Goal: Answer question/provide support: Answer question/provide support

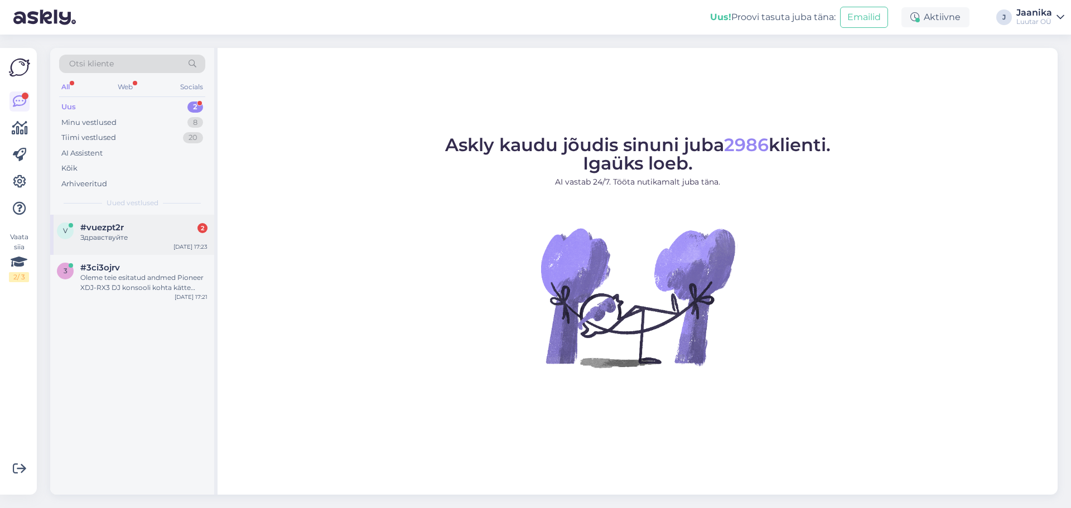
click at [136, 238] on div "Здравствуйте" at bounding box center [143, 238] width 127 height 10
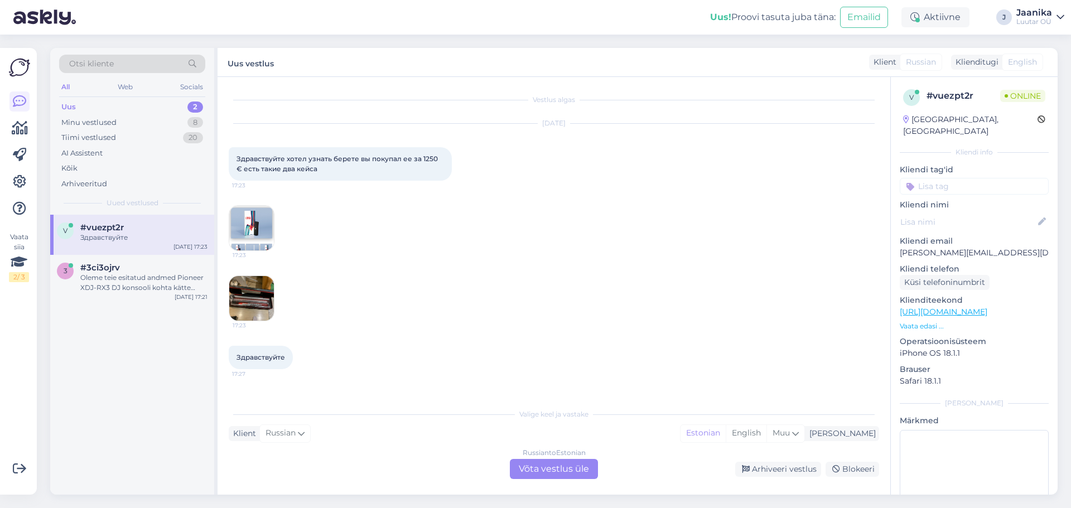
click at [543, 466] on div "Russian to Estonian Võta vestlus üle" at bounding box center [554, 469] width 88 height 20
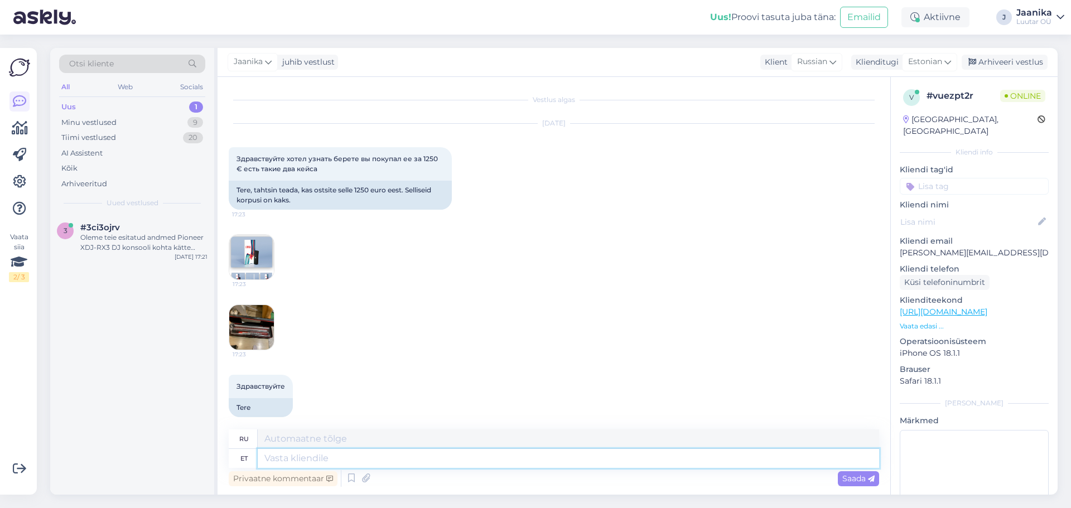
click at [329, 460] on textarea at bounding box center [569, 458] width 622 height 19
type textarea "Tere"
type textarea "Привет"
type textarea "Tere pärvast"
type textarea "Привет от Первой"
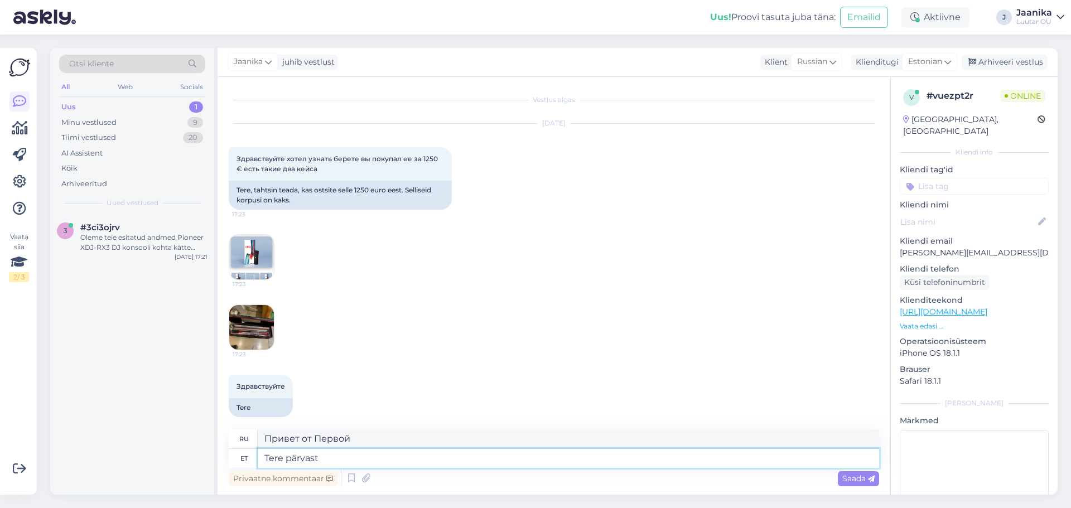
click at [301, 455] on textarea "Tere pärvast" at bounding box center [569, 458] width 622 height 19
type textarea "Tere päevast"
type textarea "Добрый день"
click at [250, 257] on img at bounding box center [251, 257] width 45 height 45
click at [251, 323] on img at bounding box center [251, 327] width 45 height 45
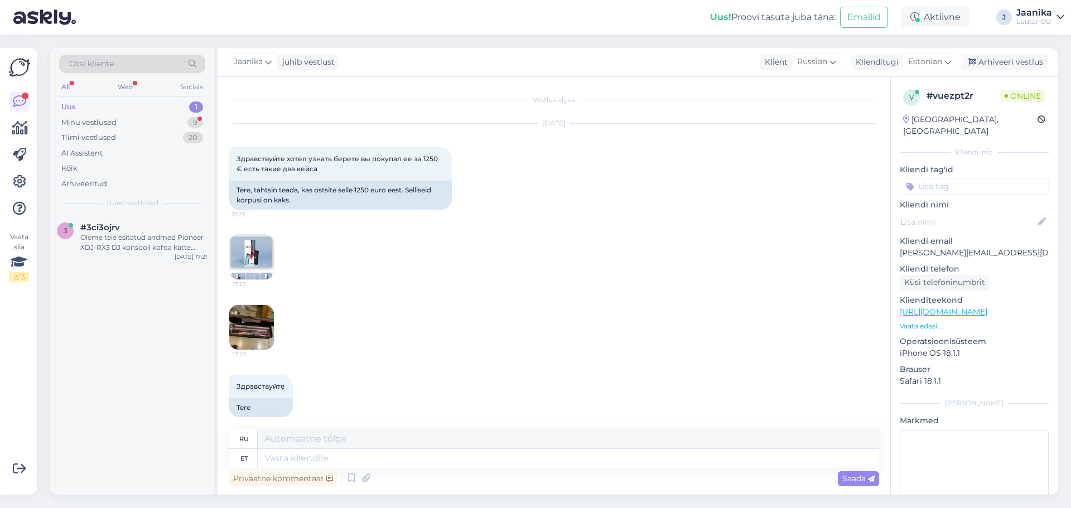
click at [256, 319] on img at bounding box center [251, 327] width 45 height 45
click at [340, 456] on textarea at bounding box center [569, 458] width 622 height 19
type textarea "palun m"
type textarea "пожалуйста"
type textarea "palun mudelit"
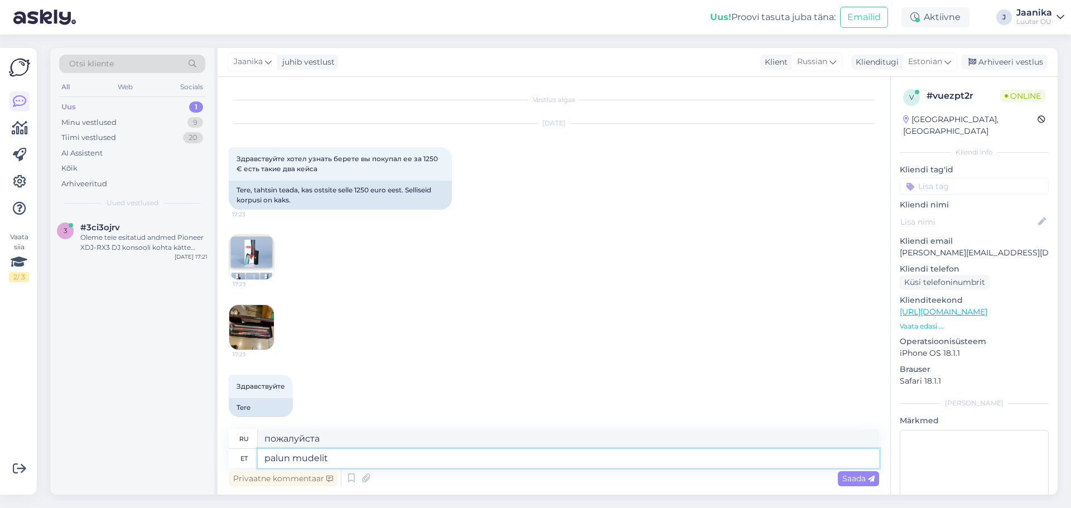
type textarea "модель пожалуйста"
type textarea "palun mudelit,"
type textarea "пожалуйста, модель,"
type textarea "palun mudelit"
type textarea "модель пожалуйста"
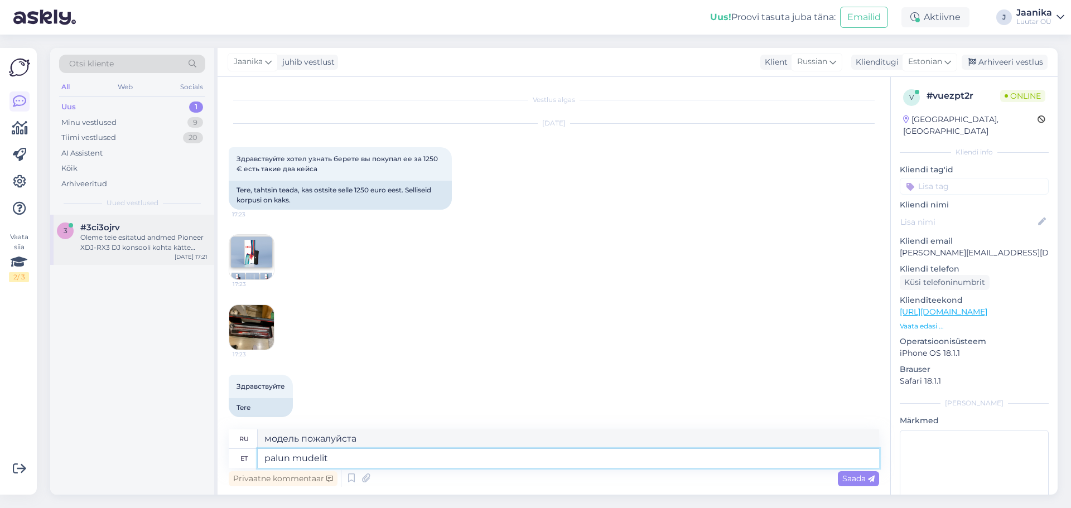
type textarea "palun mudelit"
click at [119, 252] on div "Oleme teie esitatud andmed Pioneer XDJ-RX3 DJ konsooli kohta kätte saanud. Edas…" at bounding box center [143, 243] width 127 height 20
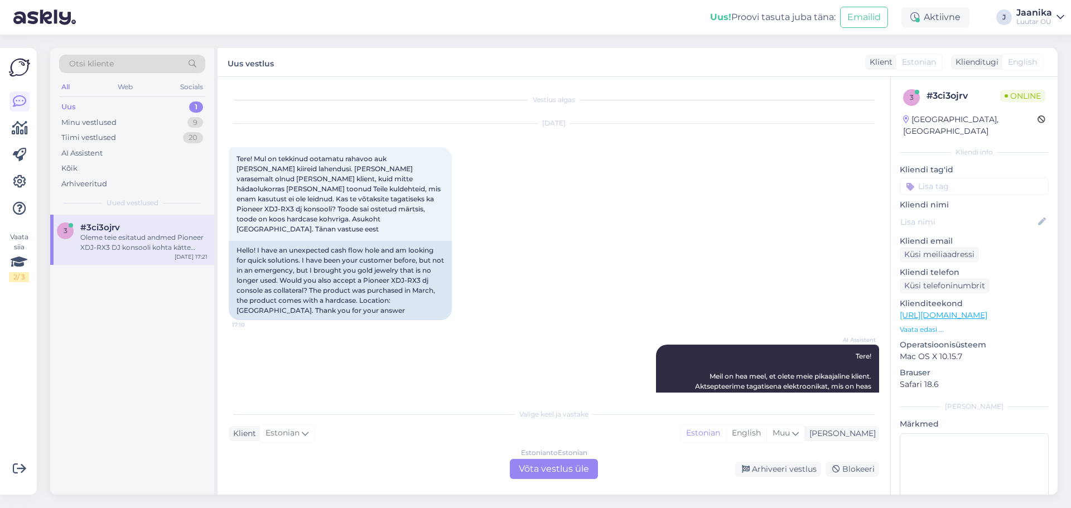
scroll to position [364, 0]
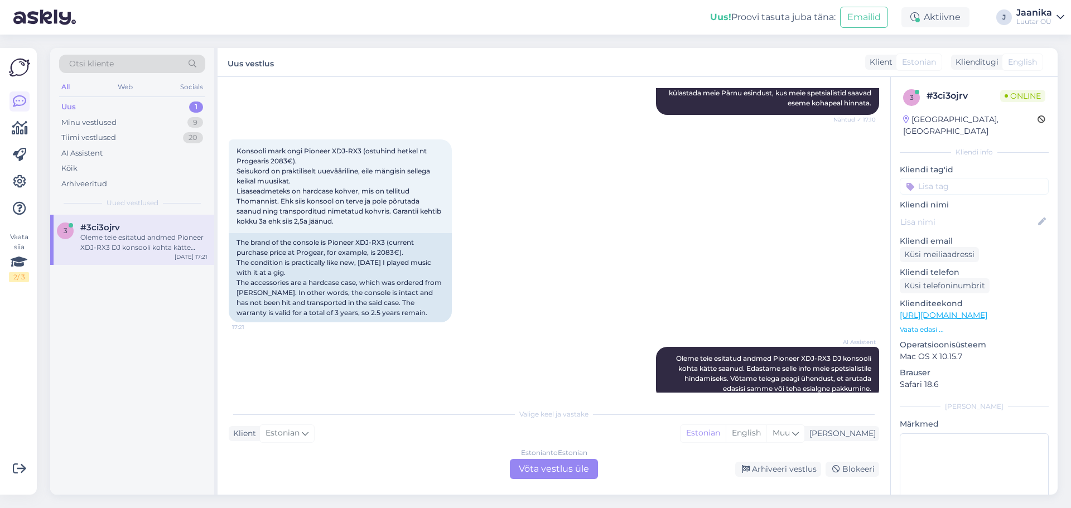
click at [574, 474] on div "Estonian to Estonian Võta vestlus üle" at bounding box center [554, 469] width 88 height 20
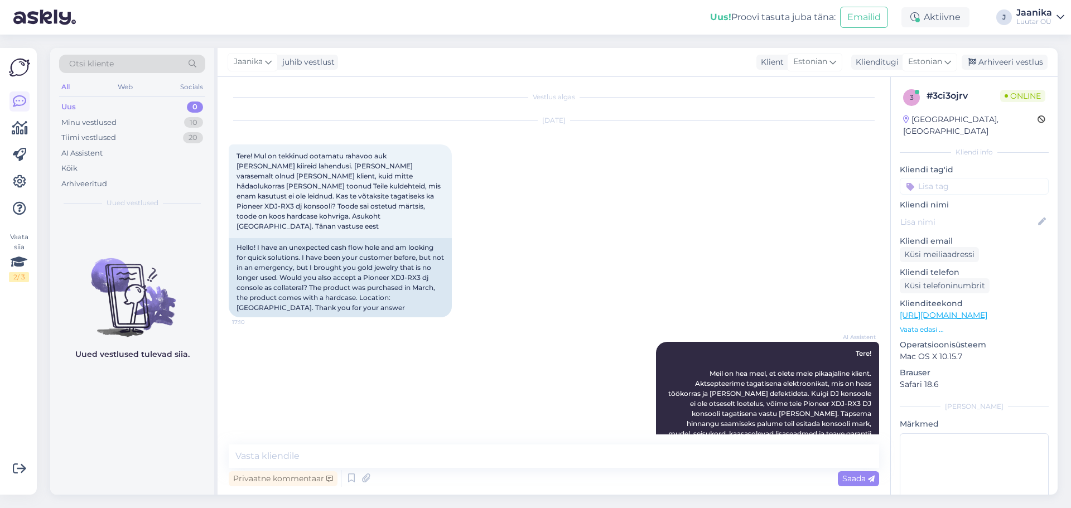
scroll to position [0, 0]
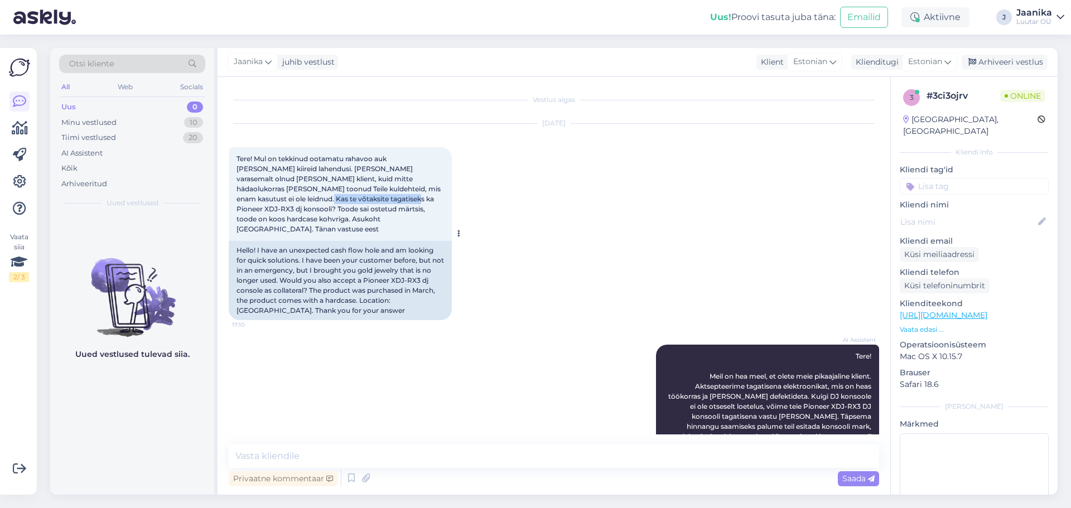
drag, startPoint x: 235, startPoint y: 197, endPoint x: 331, endPoint y: 204, distance: 96.8
click at [331, 204] on div "Tere! Mul on tekkinud ootamatu rahavoo auk [PERSON_NAME] kiireid lahendusi. [PE…" at bounding box center [340, 194] width 223 height 94
copy span "Pioneer XDJ-RX3 dj konsooli"
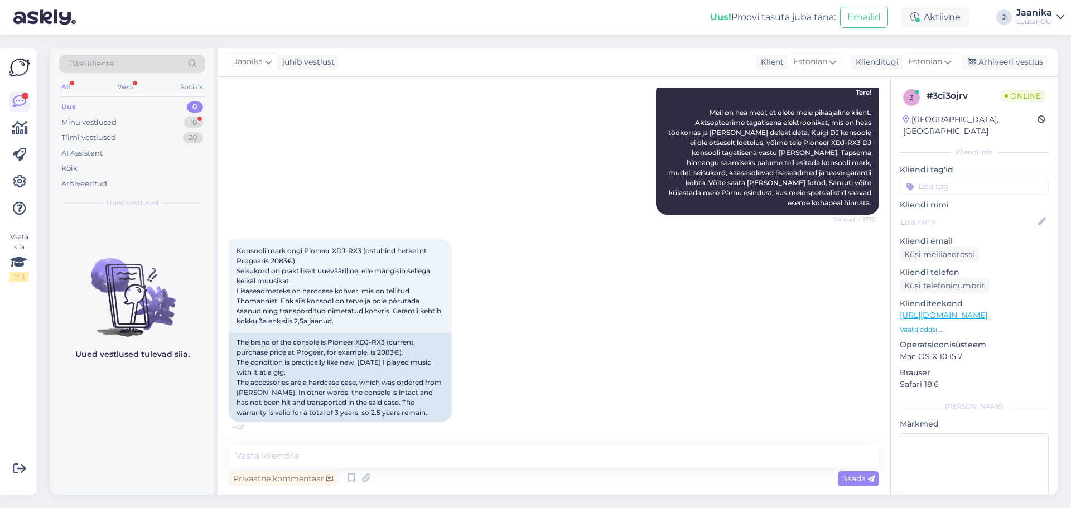
scroll to position [279, 0]
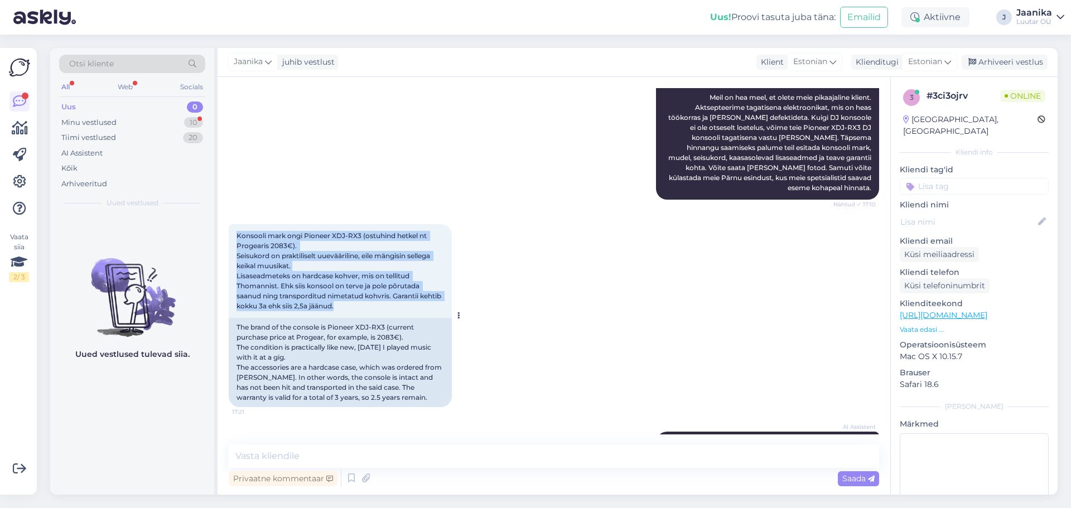
drag, startPoint x: 244, startPoint y: 213, endPoint x: 403, endPoint y: 287, distance: 175.2
click at [403, 287] on div "Konsooli mark ongi Pioneer XDJ-RX3 (ostuhind hetkel nt Progearis 2083€). Seisuk…" at bounding box center [340, 271] width 223 height 94
copy span "Konsooli mark ongi Pioneer XDJ-RX3 (ostuhind hetkel nt Progearis 2083€). Seisuk…"
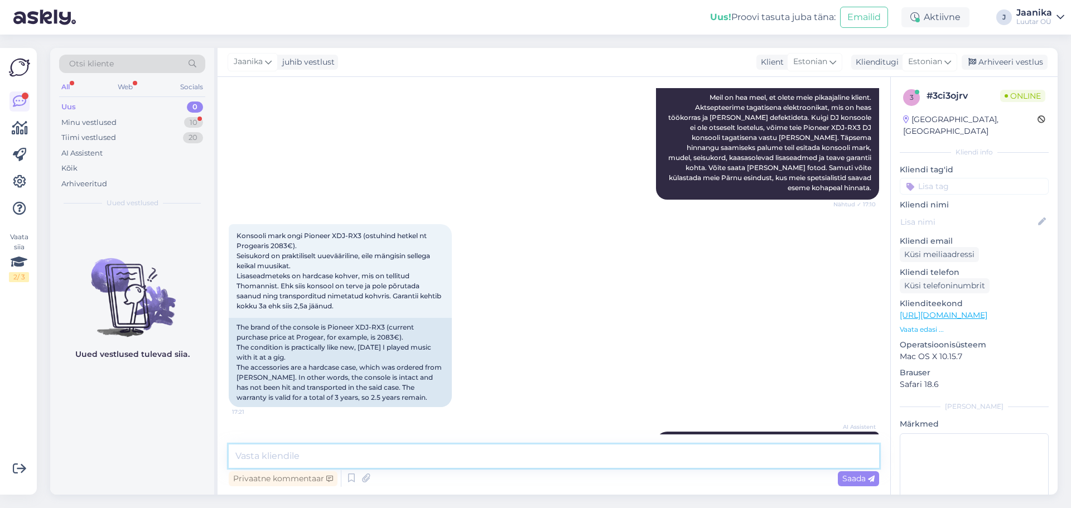
click at [346, 462] on textarea at bounding box center [554, 456] width 651 height 23
type textarea "antud toodet me [PERSON_NAME] panti ega osta sisse."
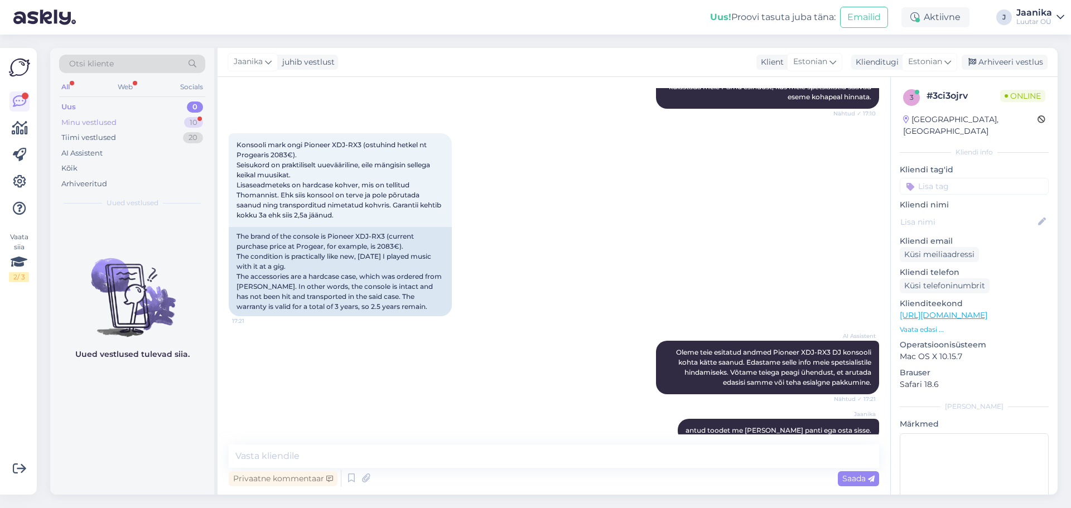
click at [105, 127] on div "Minu vestlused" at bounding box center [88, 122] width 55 height 11
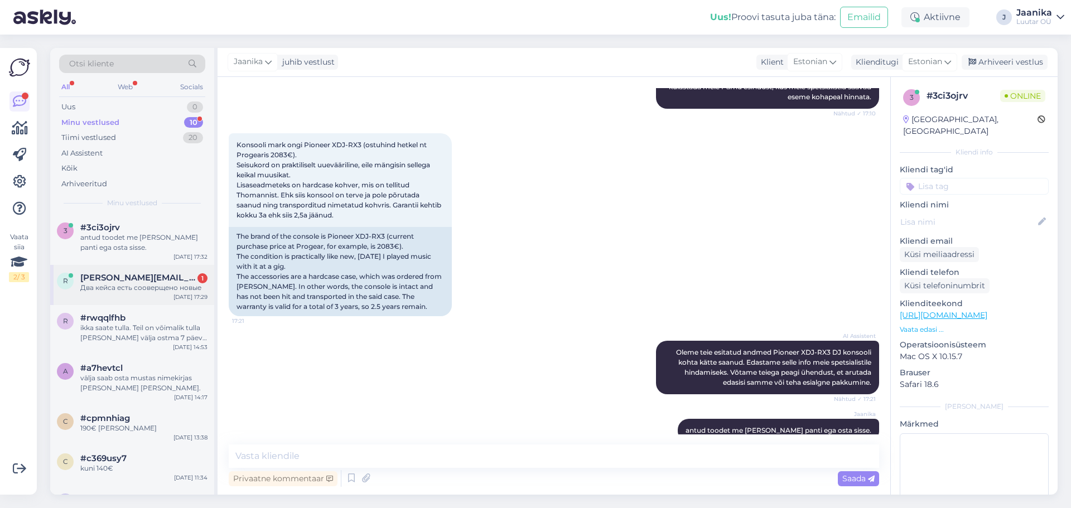
click at [141, 277] on span "[PERSON_NAME][EMAIL_ADDRESS][DOMAIN_NAME]" at bounding box center [138, 278] width 116 height 10
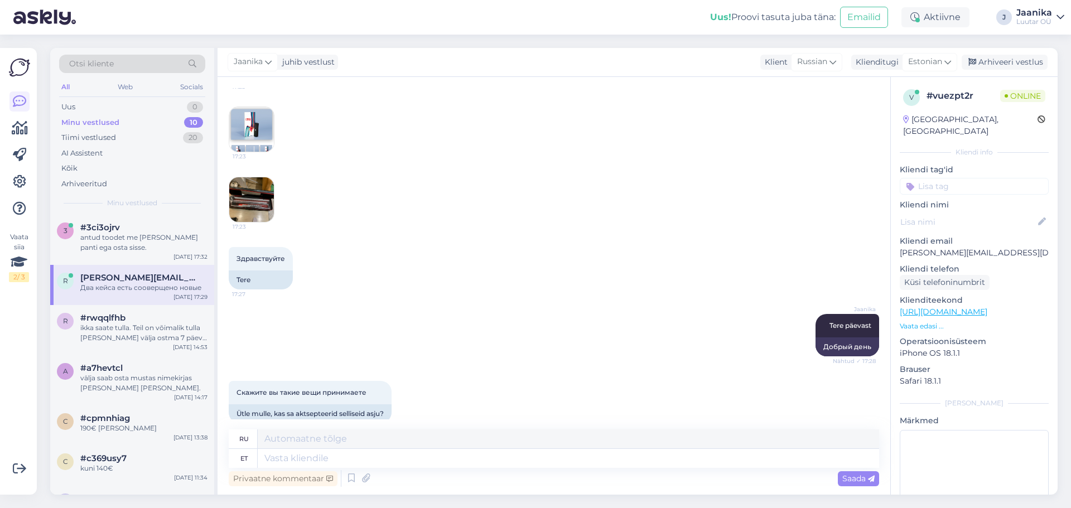
scroll to position [211, 0]
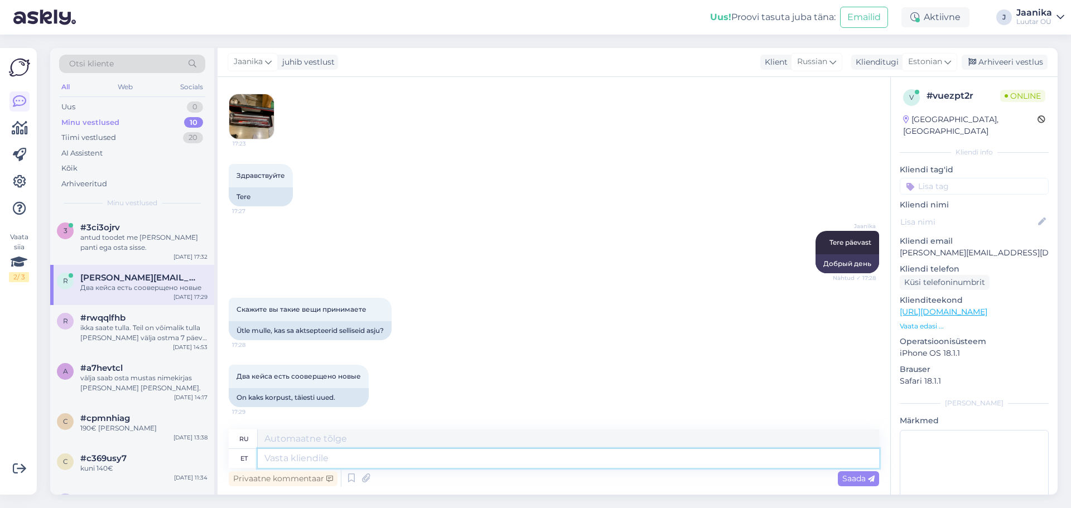
click at [353, 457] on textarea at bounding box center [569, 458] width 622 height 19
type textarea "palun"
type textarea "пожалуйста"
type textarea "palun mudlit"
type textarea "пожалуйста, перепутайте"
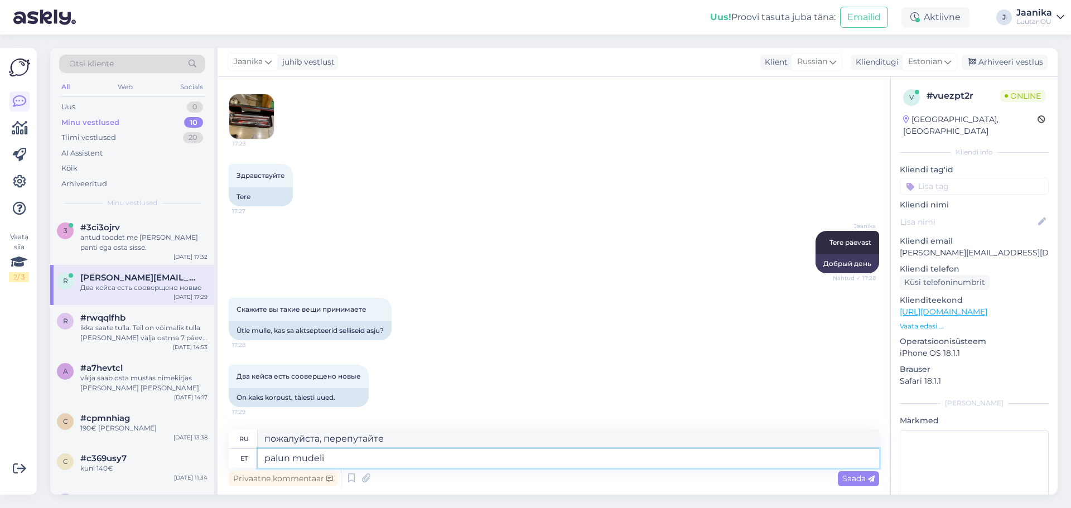
type textarea "palun mudelit"
type textarea "модель пожалуйста"
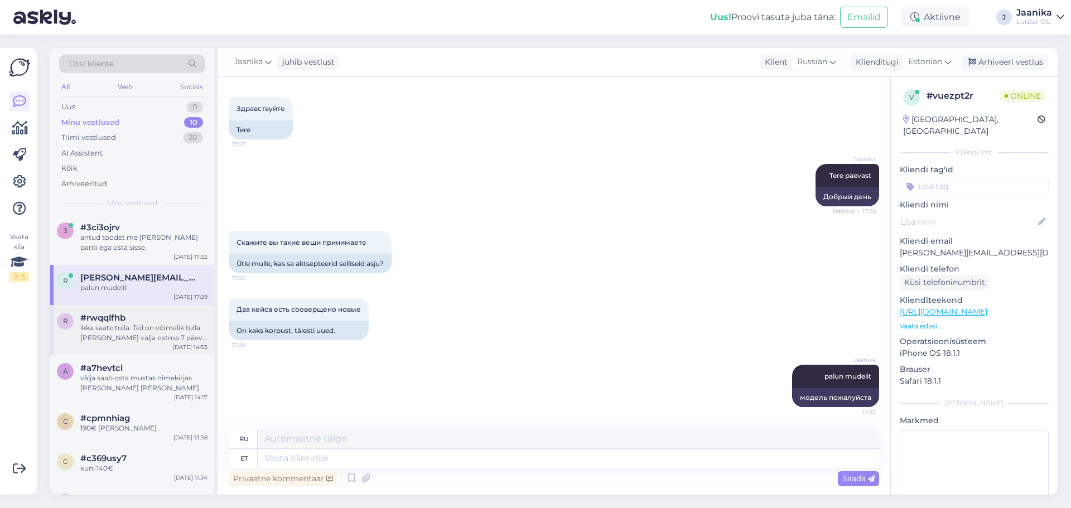
click at [100, 335] on div "ikka saate tulla. Teil on võimalik tulla [PERSON_NAME] välja ostma 7 päeva jook…" at bounding box center [143, 333] width 127 height 20
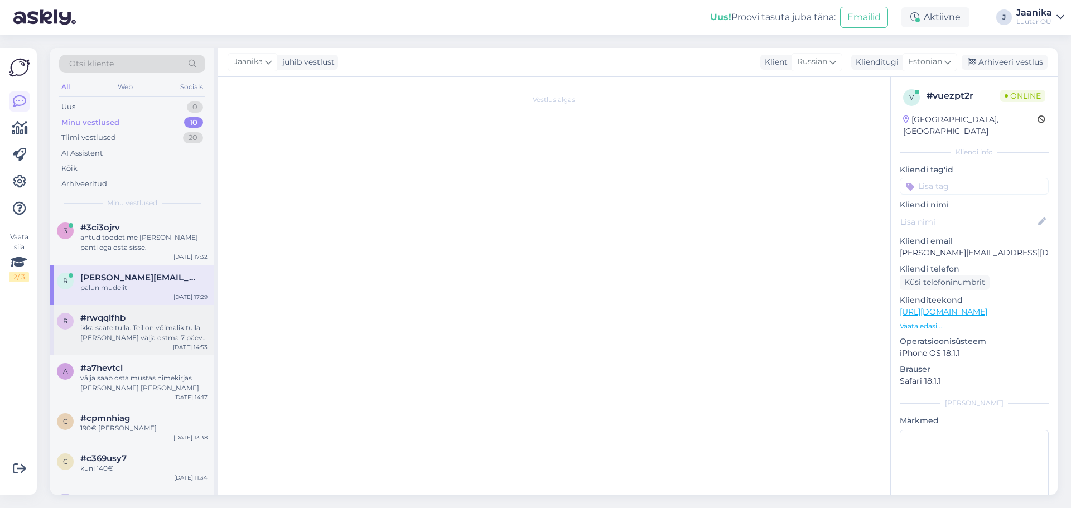
scroll to position [514, 0]
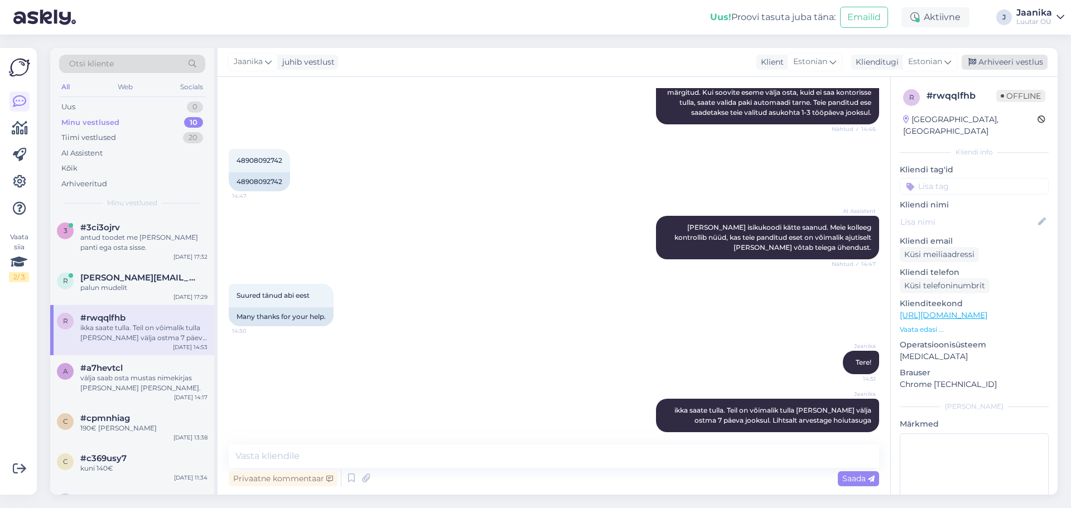
click at [1035, 63] on div "Arhiveeri vestlus" at bounding box center [1005, 62] width 86 height 15
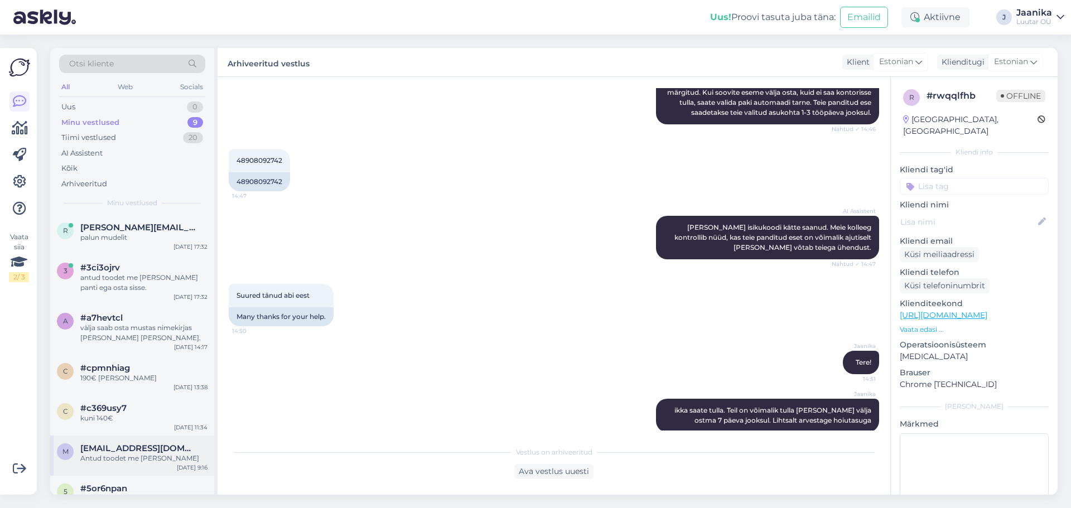
click at [130, 459] on div "Antud toodet me [PERSON_NAME]" at bounding box center [143, 459] width 127 height 10
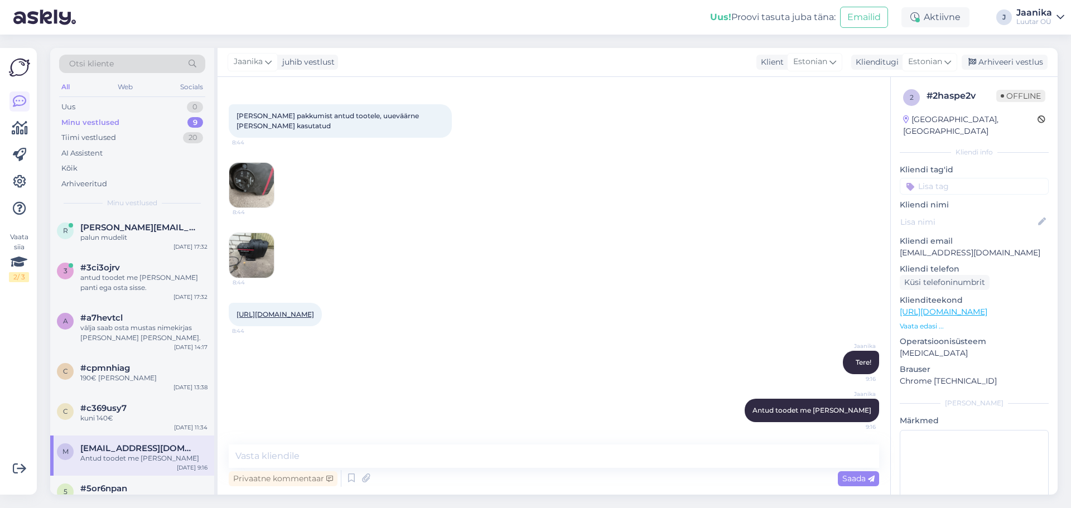
scroll to position [63, 0]
click at [1024, 59] on div "Arhiveeri vestlus" at bounding box center [1005, 62] width 86 height 15
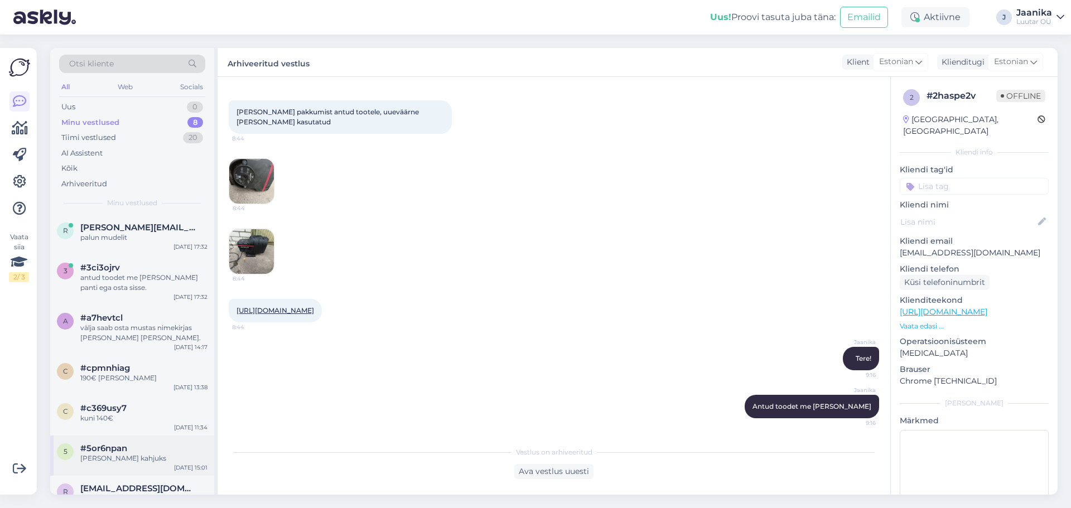
click at [93, 447] on span "#5or6npan" at bounding box center [103, 449] width 47 height 10
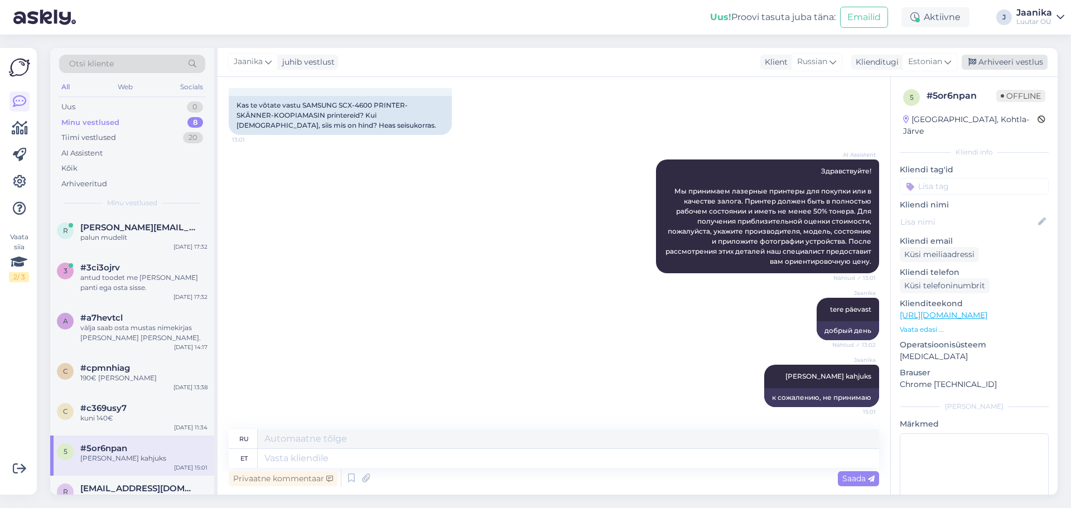
click at [1017, 65] on div "Arhiveeri vestlus" at bounding box center [1005, 62] width 86 height 15
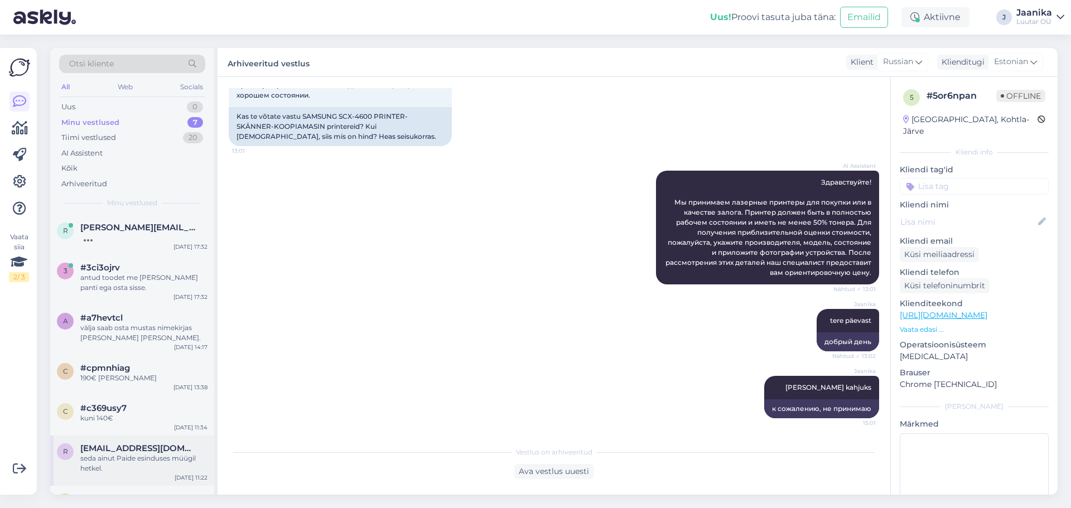
click at [118, 438] on div "r [EMAIL_ADDRESS][DOMAIN_NAME] seda ainut Paide esinduses müügil hetkel. [DATE]…" at bounding box center [132, 461] width 164 height 50
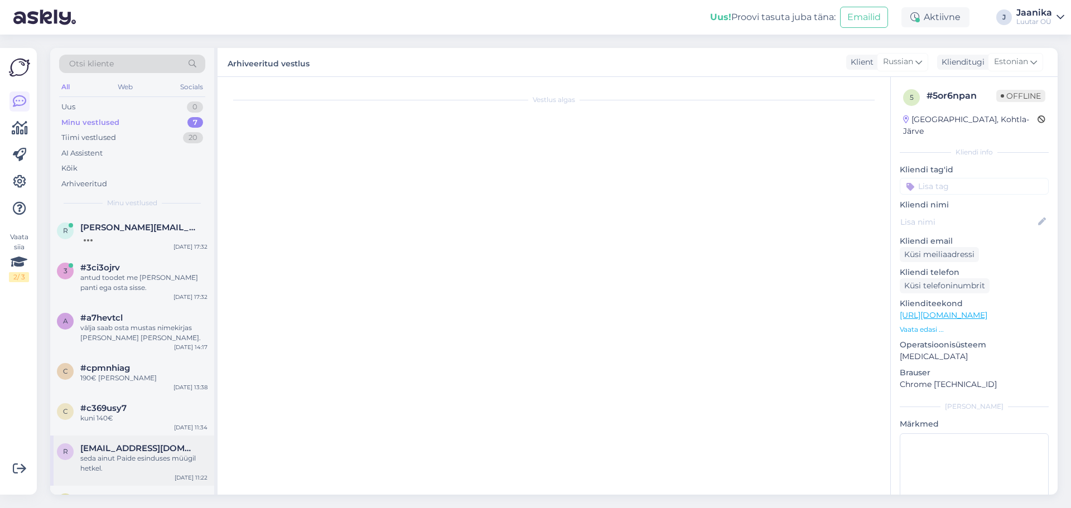
scroll to position [945, 0]
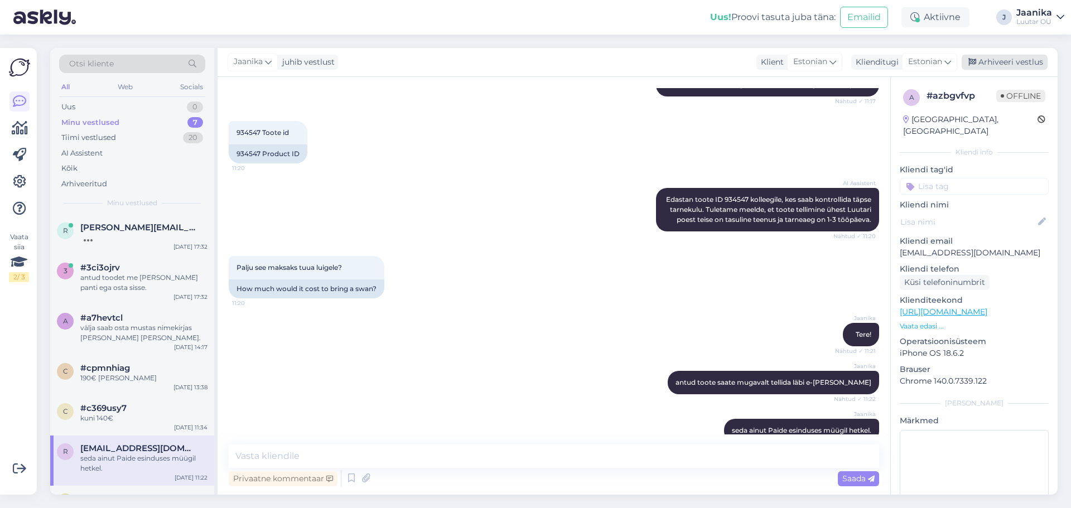
click at [1000, 60] on div "Arhiveeri vestlus" at bounding box center [1005, 62] width 86 height 15
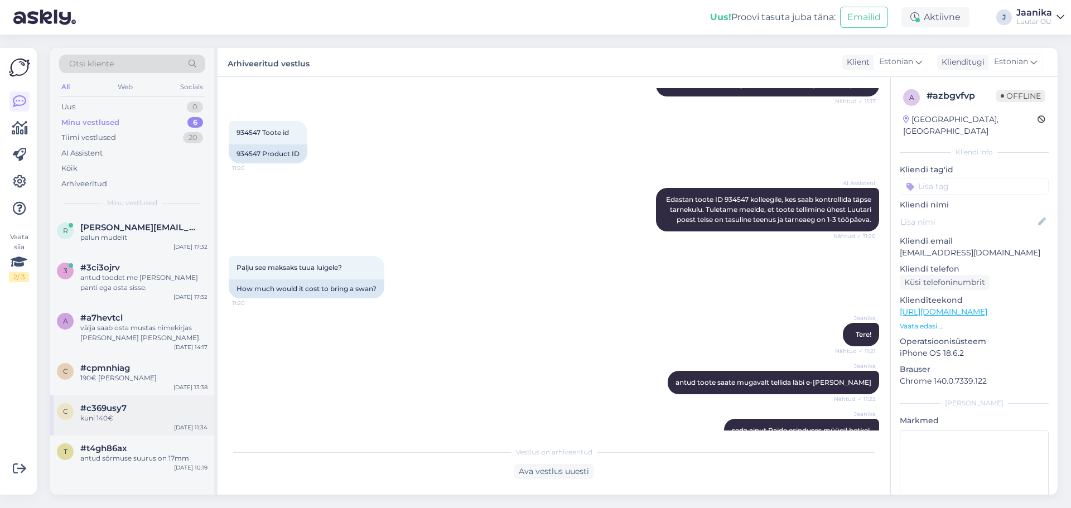
drag, startPoint x: 100, startPoint y: 413, endPoint x: 108, endPoint y: 413, distance: 7.3
click at [102, 413] on div "kuni 140€" at bounding box center [143, 418] width 127 height 10
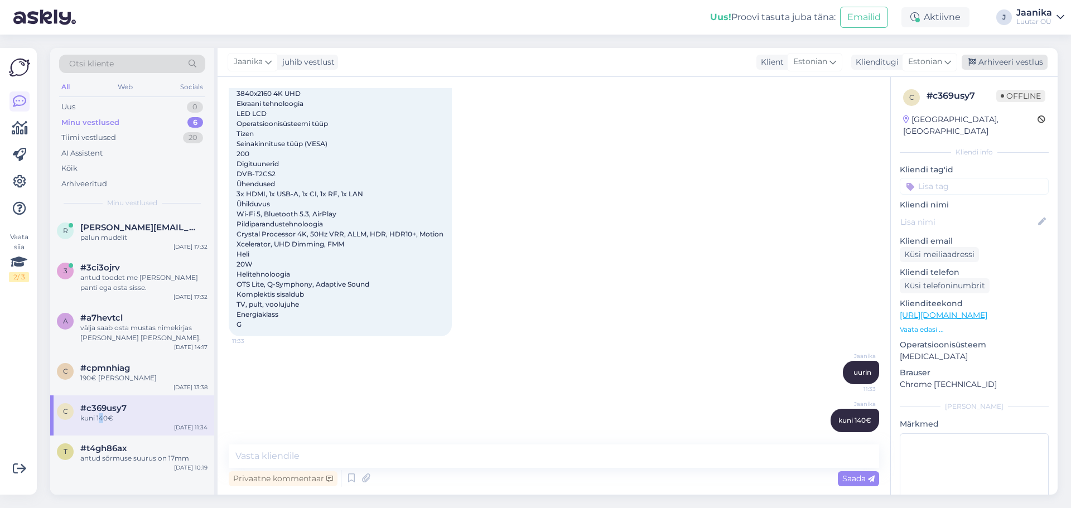
click at [986, 58] on div "Arhiveeri vestlus" at bounding box center [1005, 62] width 86 height 15
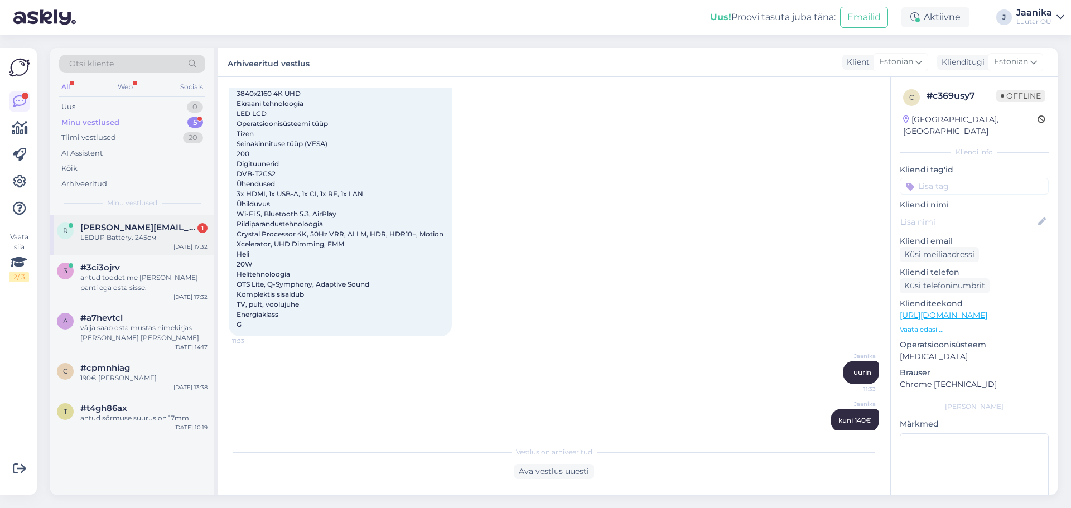
click at [105, 218] on div "r [PERSON_NAME][EMAIL_ADDRESS][DOMAIN_NAME] 1 LEDUP Battery. 245см [DATE] 17:32" at bounding box center [132, 235] width 164 height 40
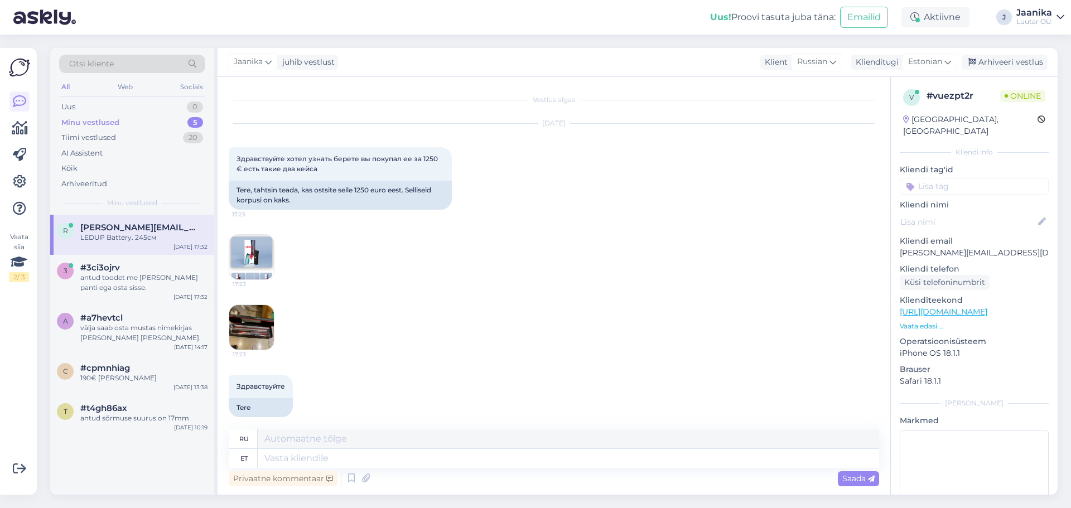
scroll to position [345, 0]
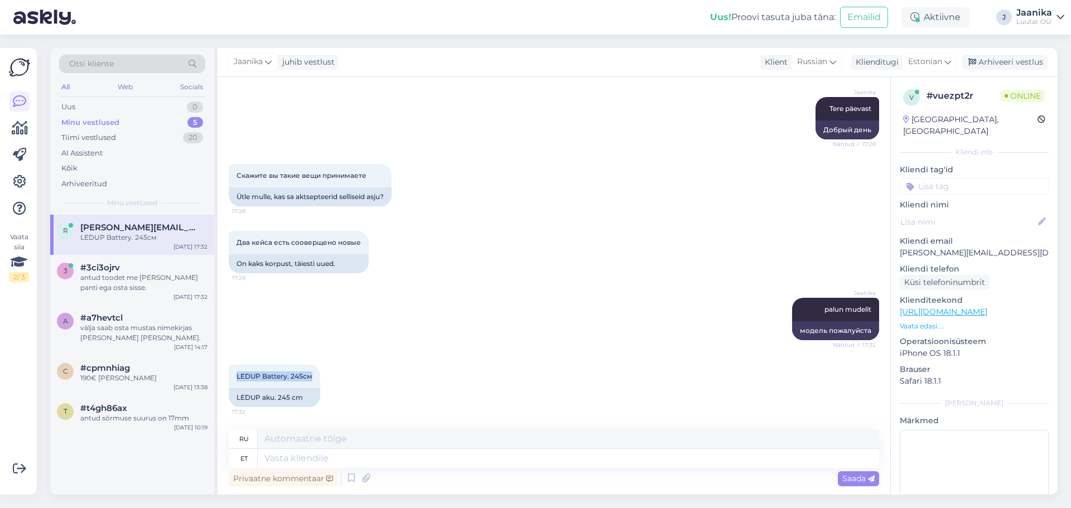
drag, startPoint x: 311, startPoint y: 377, endPoint x: 221, endPoint y: 379, distance: 89.8
click at [221, 379] on div "Vestlus algas [DATE] Здравствуйте хотел узнать берете вы покупал ее за 1250 € е…" at bounding box center [554, 286] width 673 height 418
copy span "LEDUP Battery. 245см"
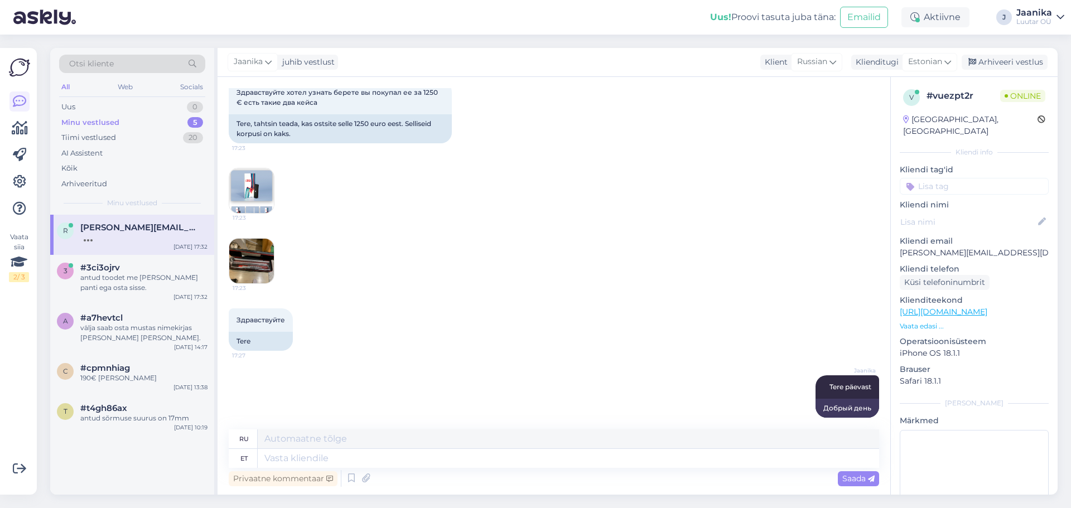
scroll to position [0, 0]
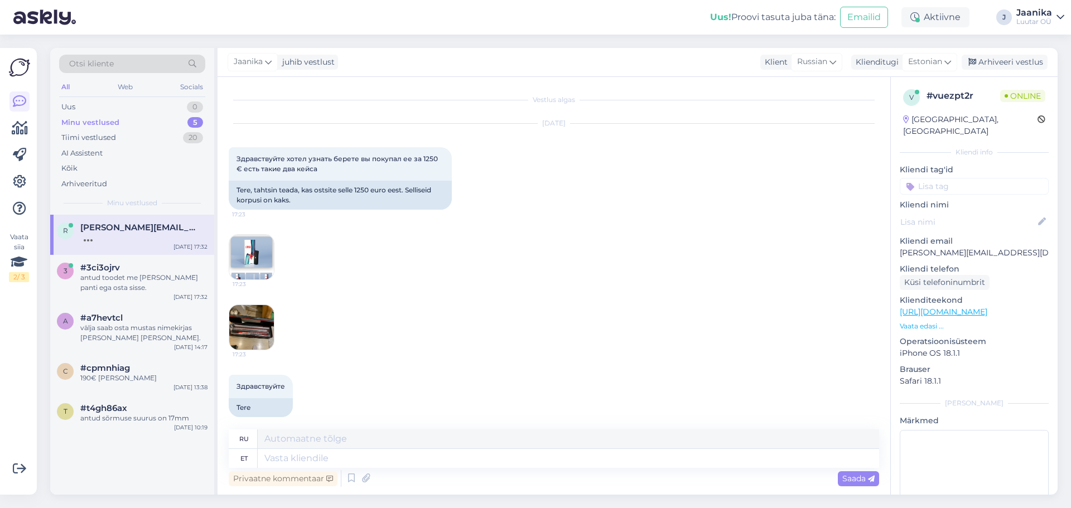
click at [246, 329] on img at bounding box center [251, 327] width 45 height 45
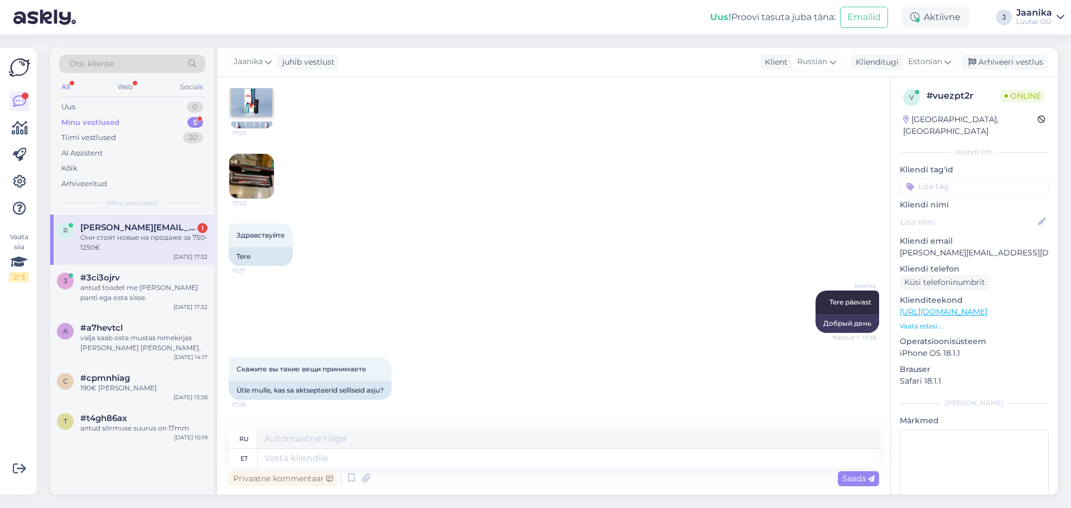
scroll to position [21, 0]
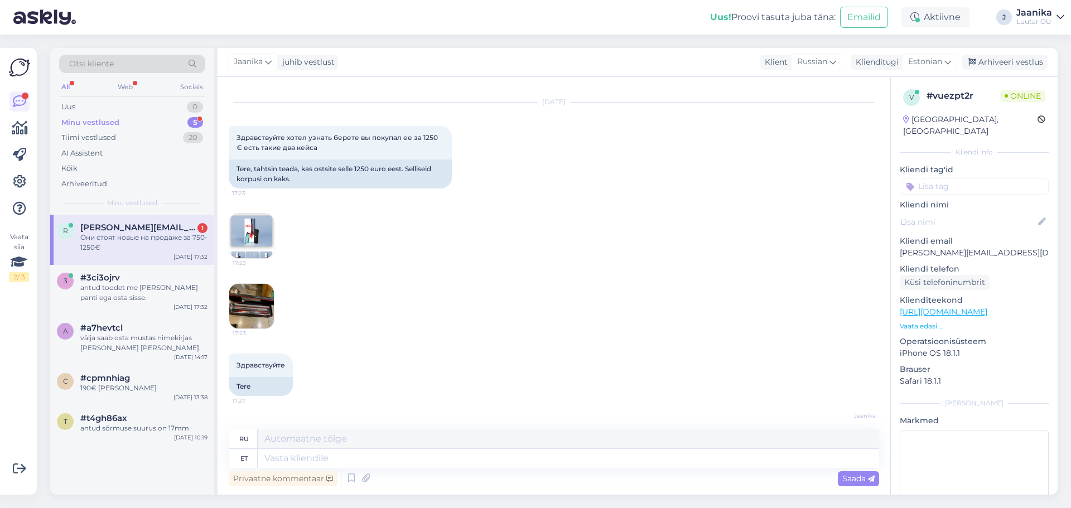
click at [257, 231] on img at bounding box center [251, 236] width 45 height 45
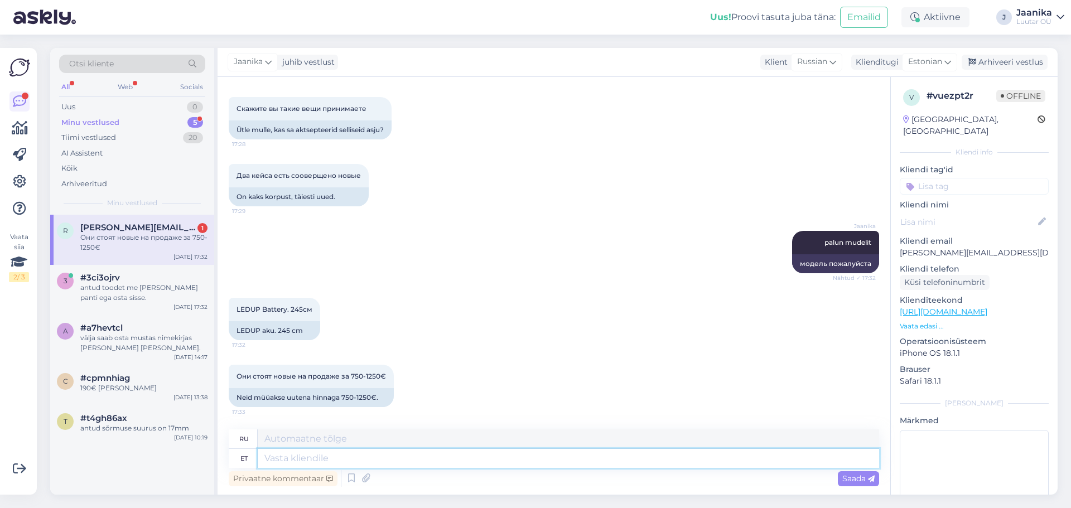
click at [304, 461] on textarea at bounding box center [569, 458] width 622 height 19
type textarea "ei v"
type textarea "нет"
type textarea "[PERSON_NAME]"
type textarea "не принимает"
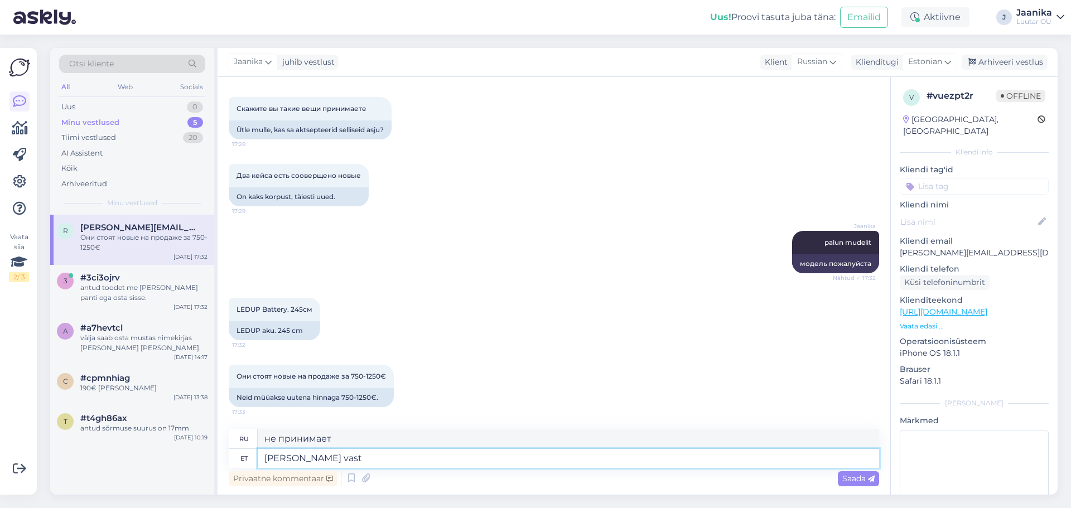
type textarea "[PERSON_NAME] vastu"
